Goal: Task Accomplishment & Management: Manage account settings

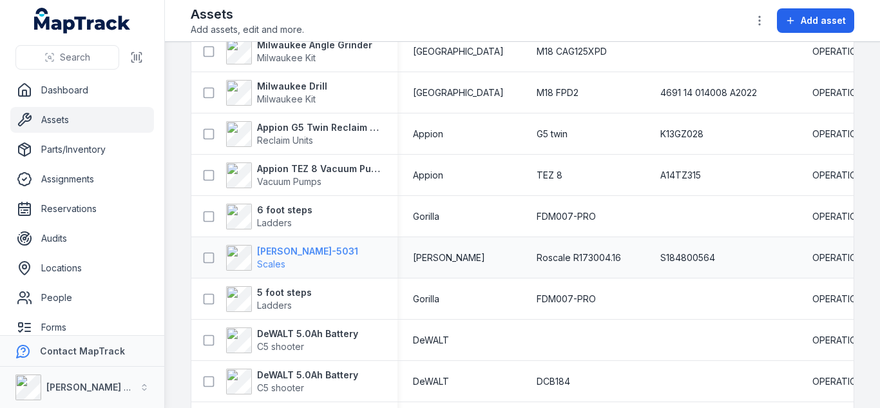
scroll to position [1128, 0]
click at [267, 257] on span "Scales" at bounding box center [307, 263] width 101 height 13
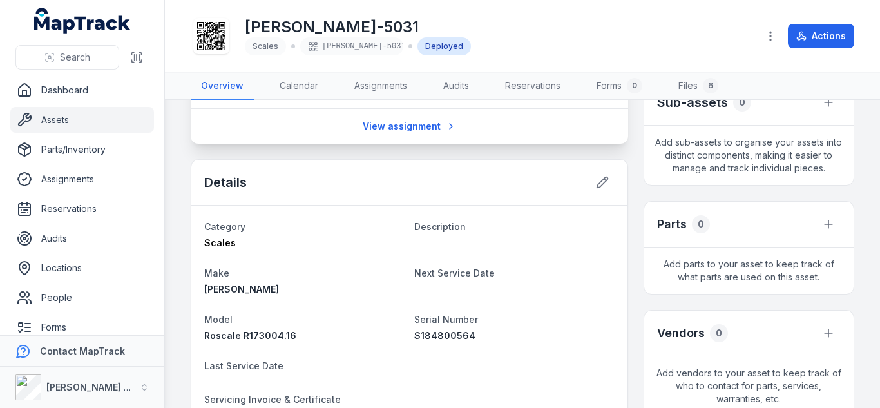
scroll to position [287, 0]
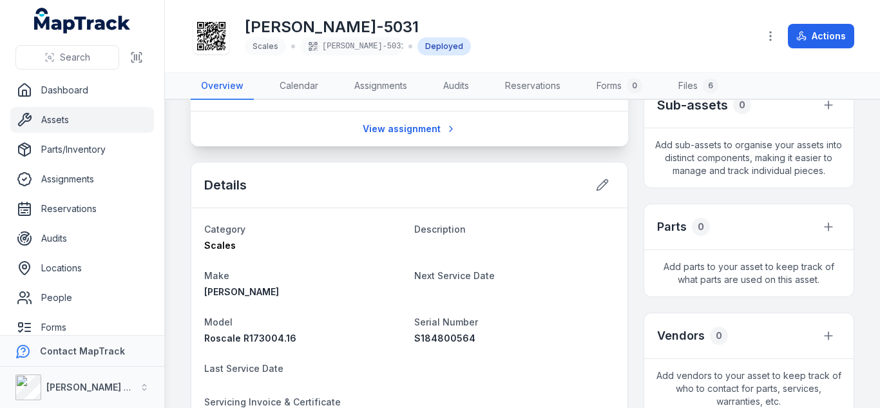
click at [610, 178] on div "Details" at bounding box center [409, 185] width 436 height 46
click at [596, 178] on icon at bounding box center [602, 184] width 13 height 13
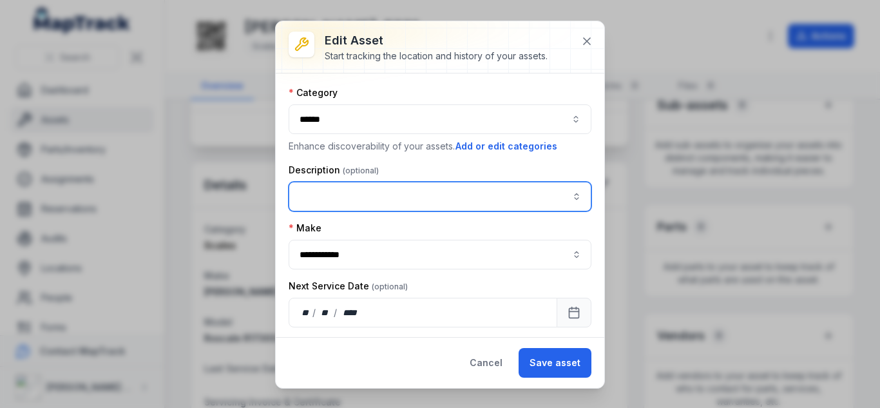
click at [351, 209] on input "asset-edit:description-label" at bounding box center [439, 197] width 303 height 30
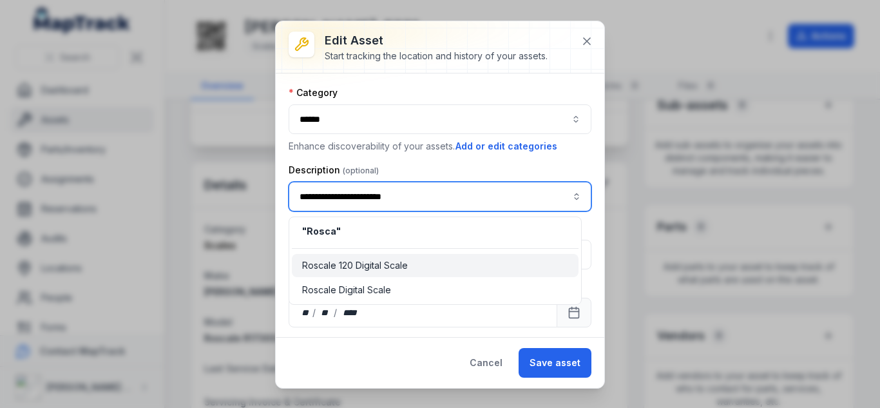
click at [363, 271] on span "Roscale 120 Digital Scale" at bounding box center [355, 265] width 106 height 13
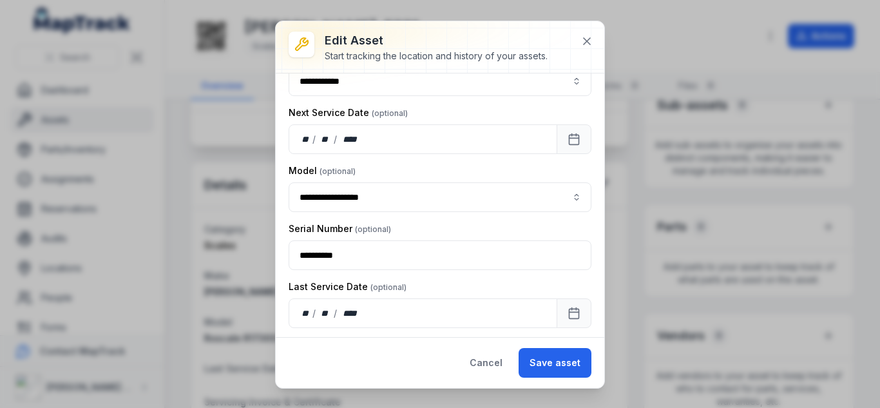
scroll to position [240, 0]
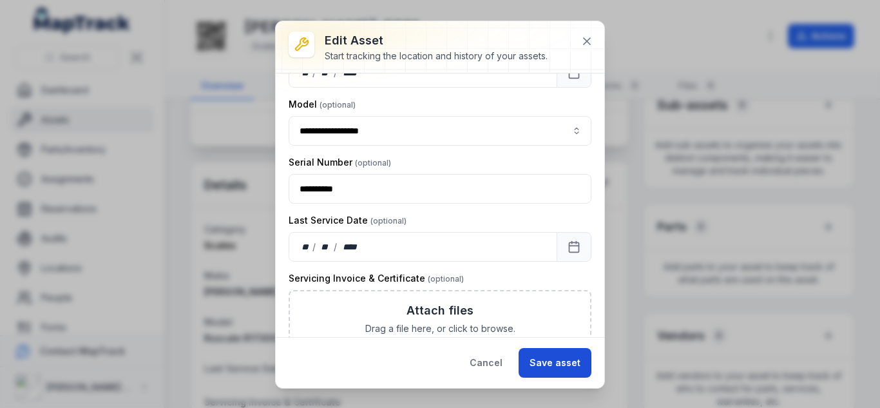
type input "**********"
click at [542, 368] on button "Save asset" at bounding box center [554, 363] width 73 height 30
